Goal: Task Accomplishment & Management: Manage account settings

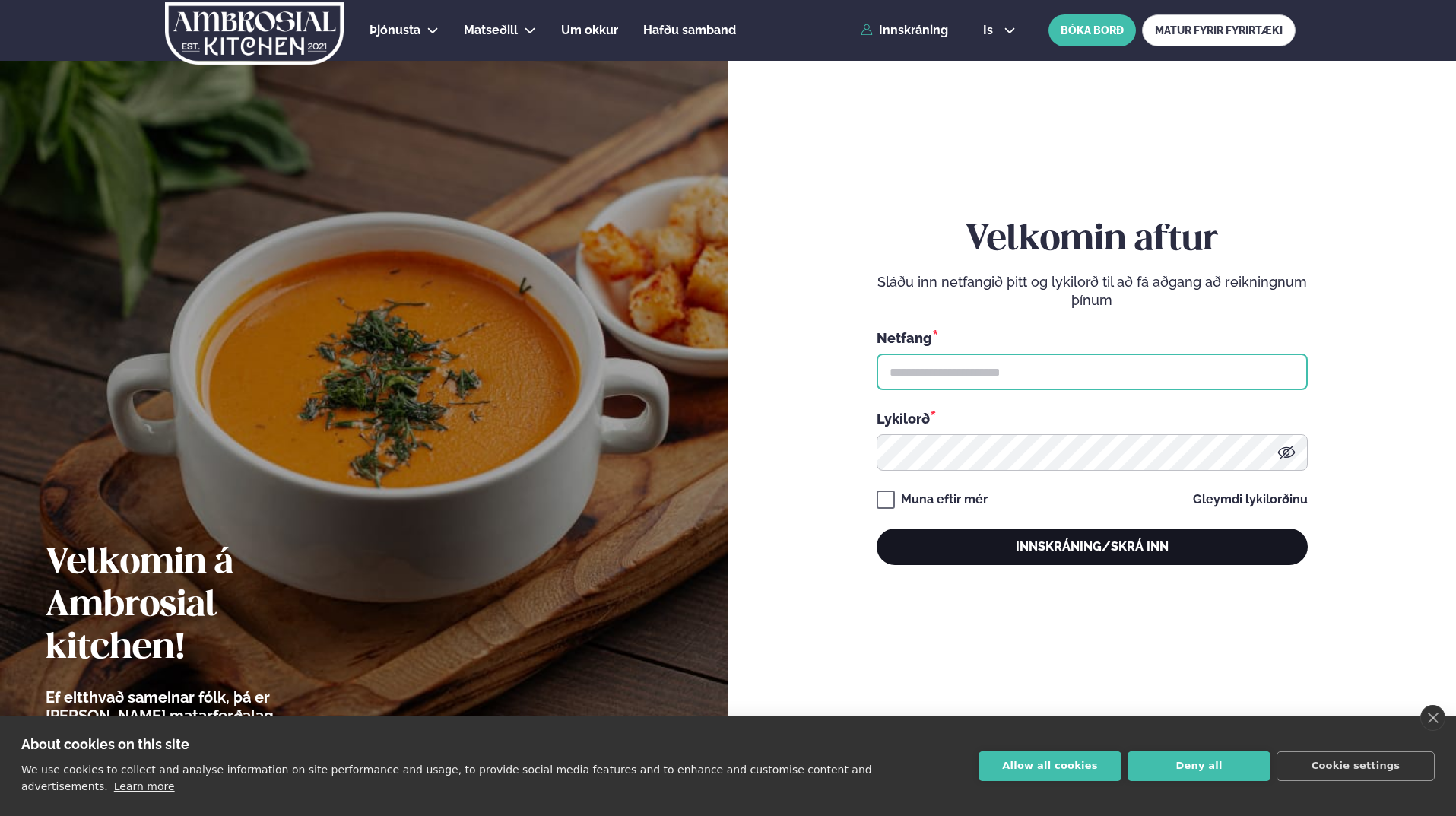
type input "**********"
click at [1040, 552] on button "Innskráning/Skrá inn" at bounding box center [1092, 546] width 431 height 37
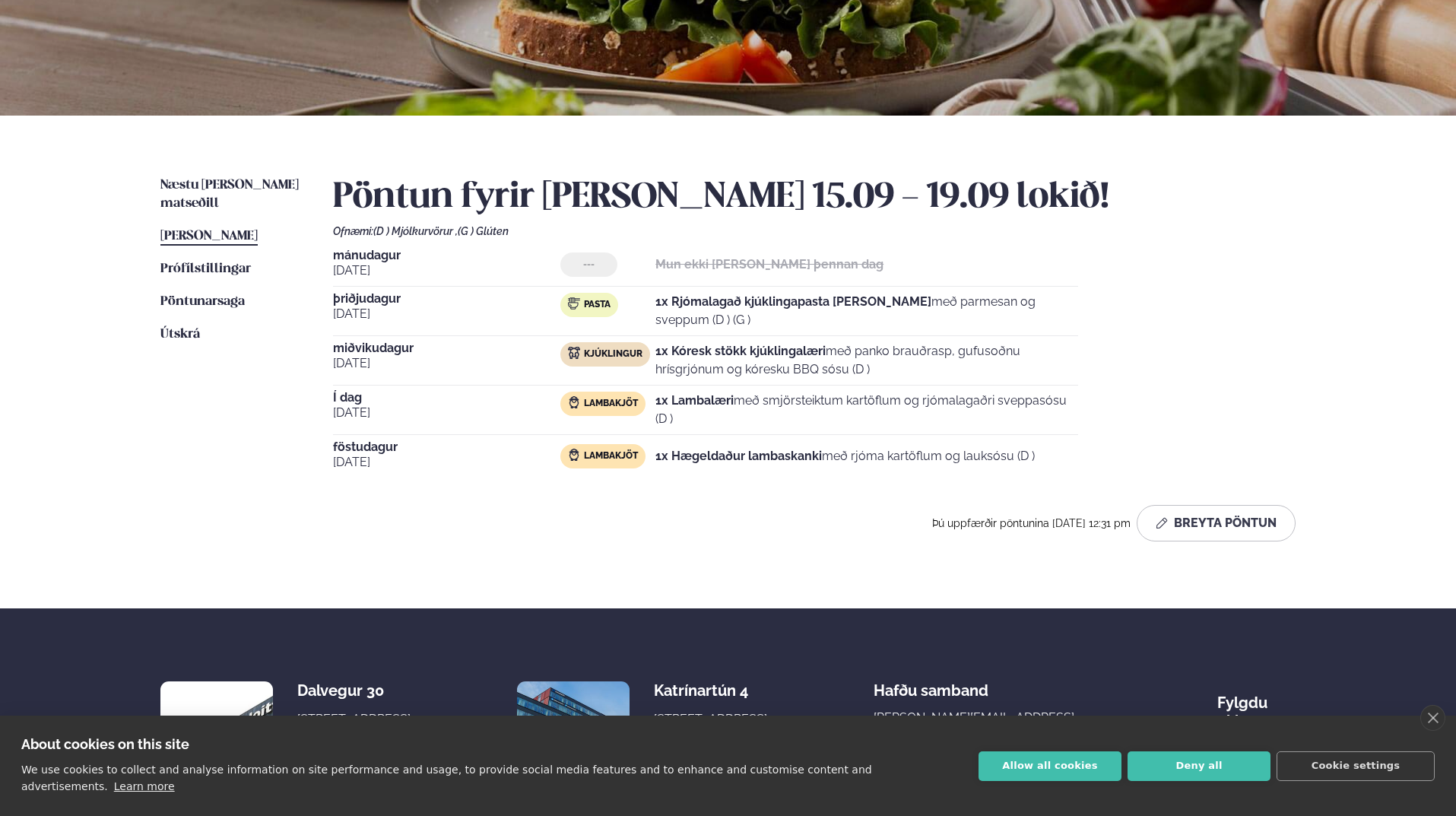
scroll to position [304, 0]
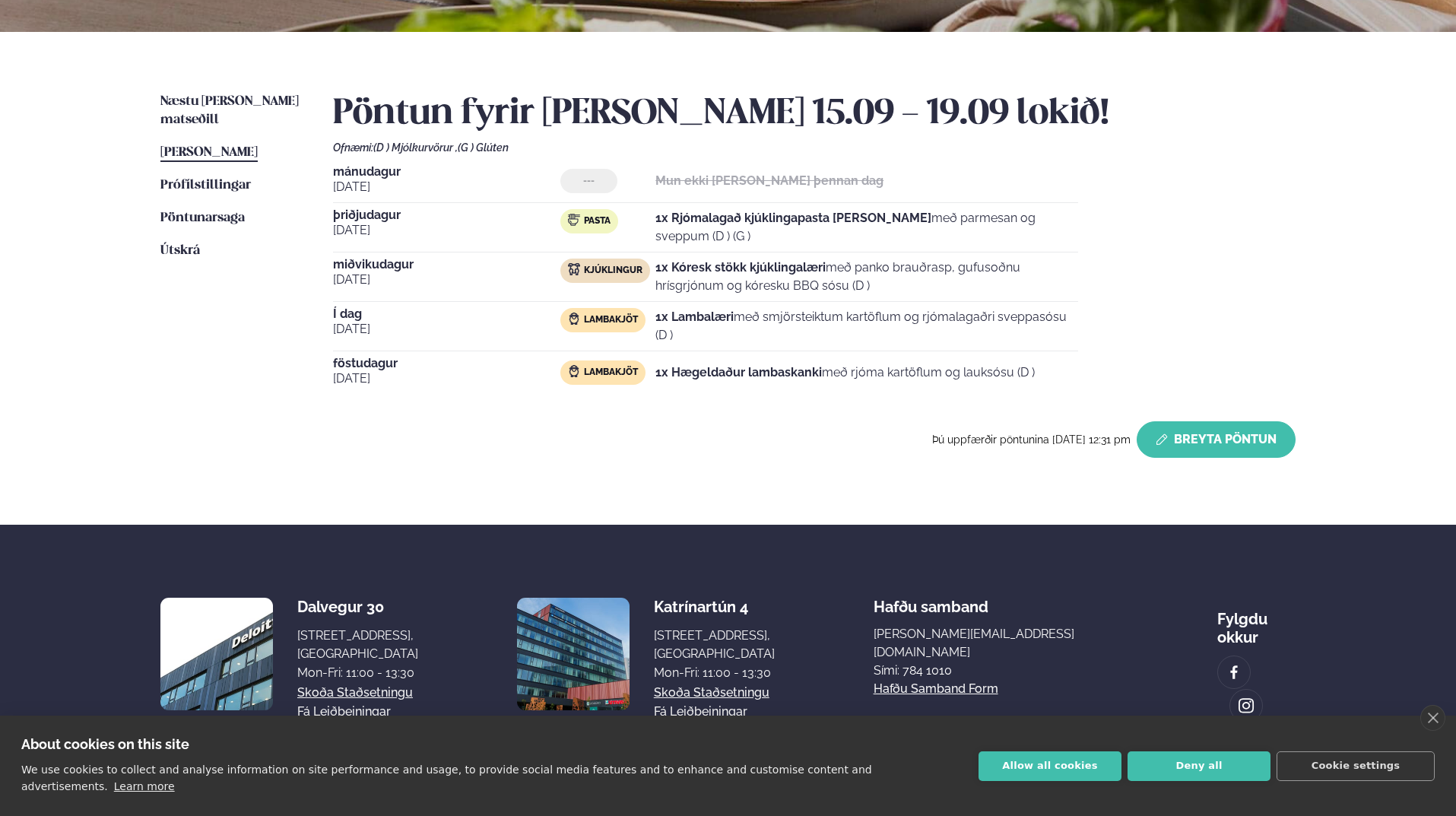
click at [1175, 449] on button "Breyta Pöntun" at bounding box center [1216, 439] width 159 height 37
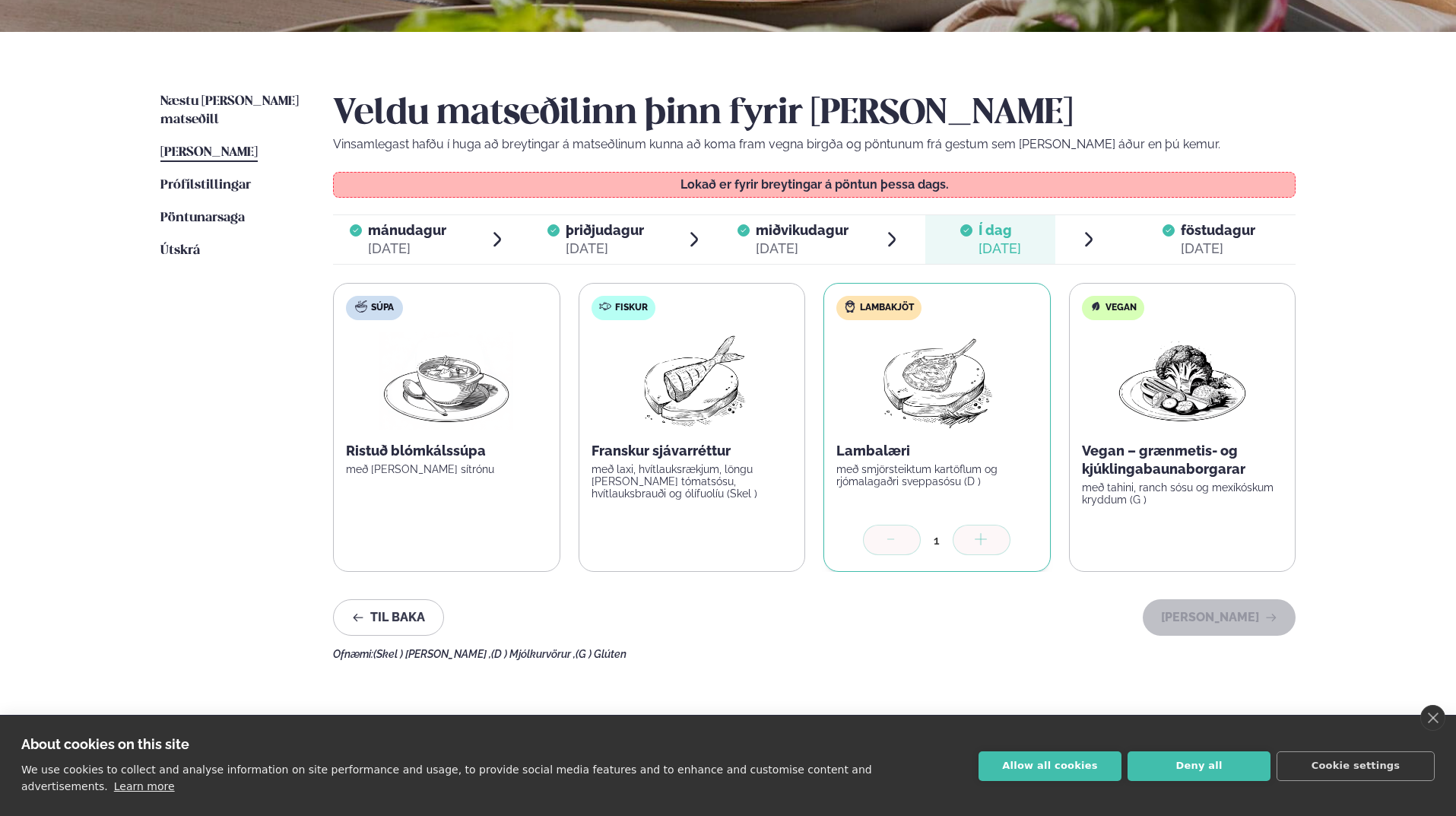
click at [1207, 235] on span "föstudagur" at bounding box center [1218, 230] width 75 height 16
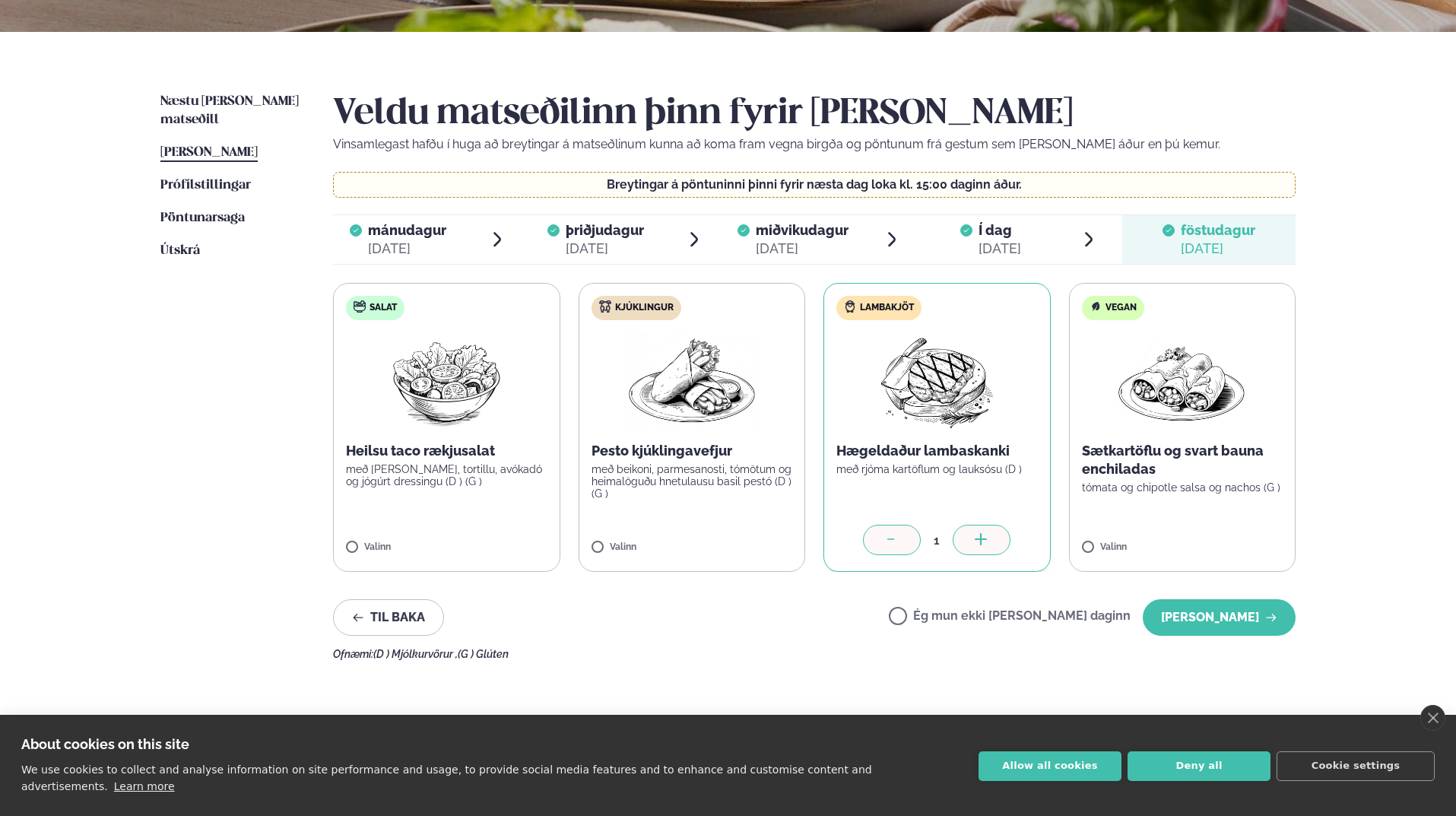
click at [674, 406] on img at bounding box center [692, 380] width 134 height 97
click at [890, 532] on div at bounding box center [892, 540] width 58 height 30
click at [1252, 613] on button "[PERSON_NAME]" at bounding box center [1220, 616] width 153 height 37
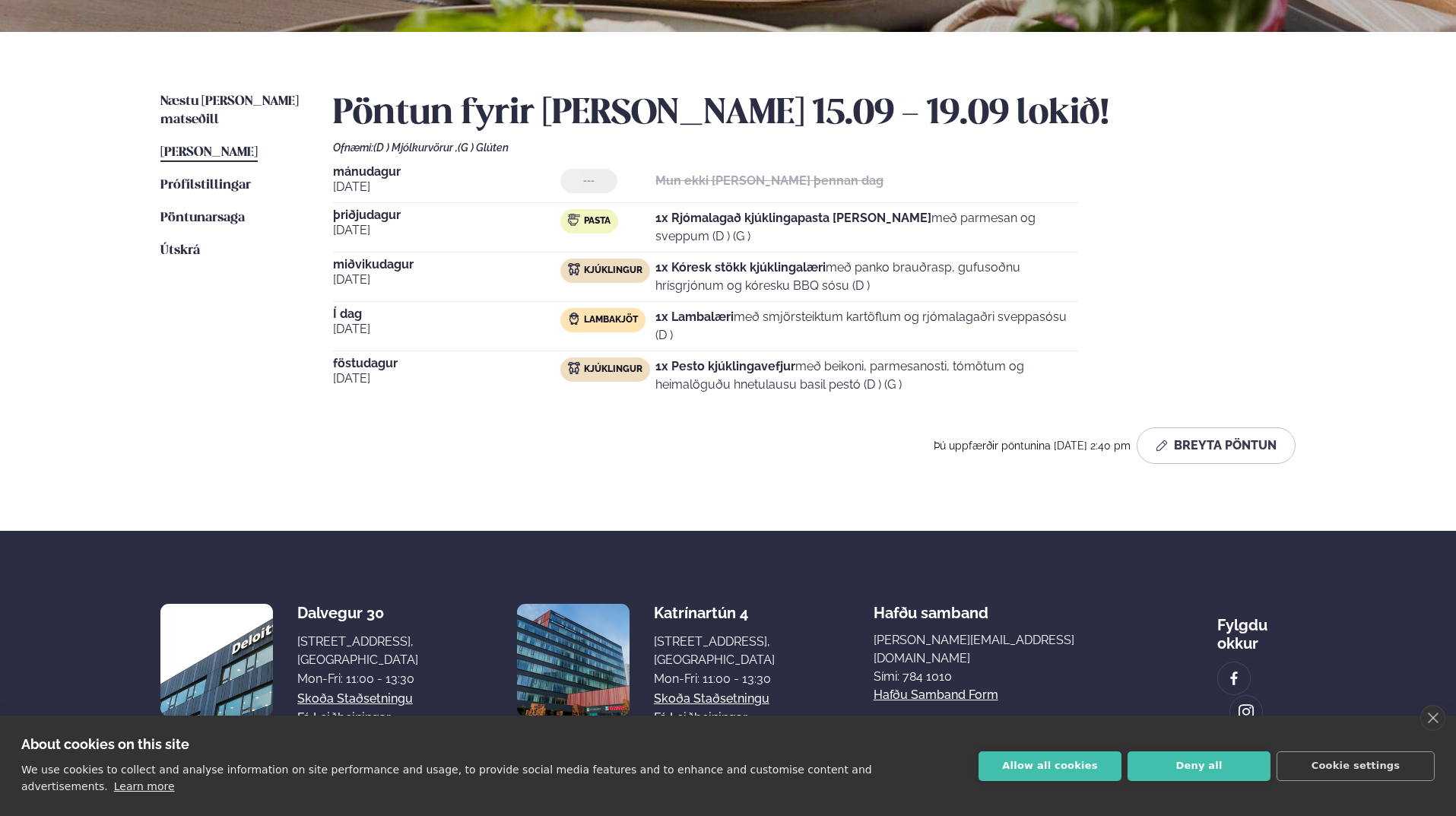
click at [692, 510] on div "Næstu [PERSON_NAME] matseðill Næsta vika [PERSON_NAME] matseðill [PERSON_NAME] …" at bounding box center [728, 282] width 1227 height 499
